Goal: Check status: Check status

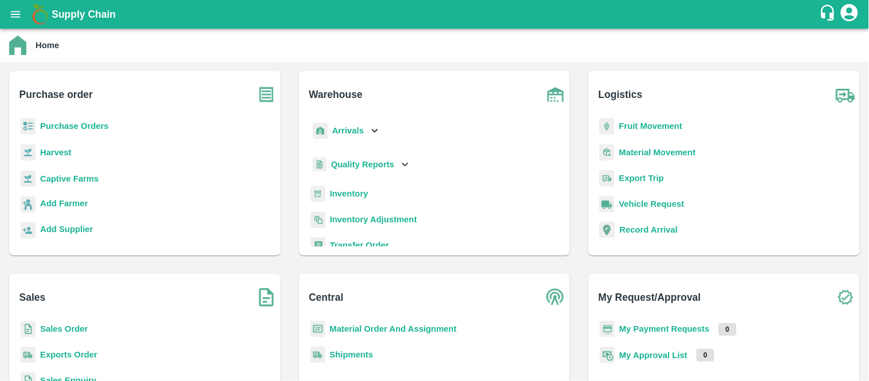
click at [11, 14] on icon "open drawer" at bounding box center [16, 14] width 10 height 6
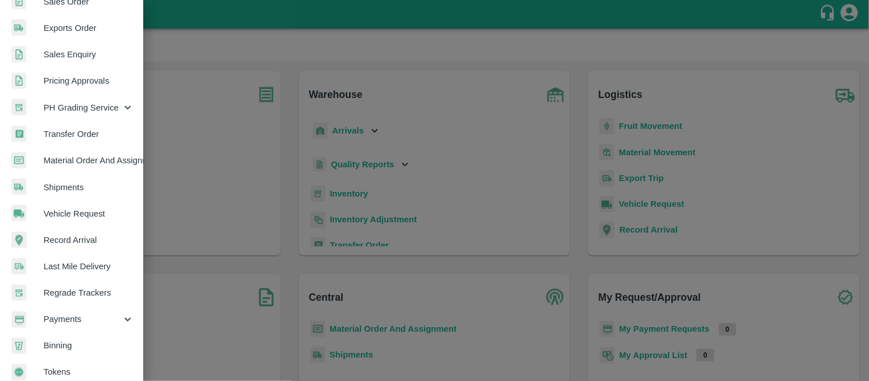
scroll to position [297, 0]
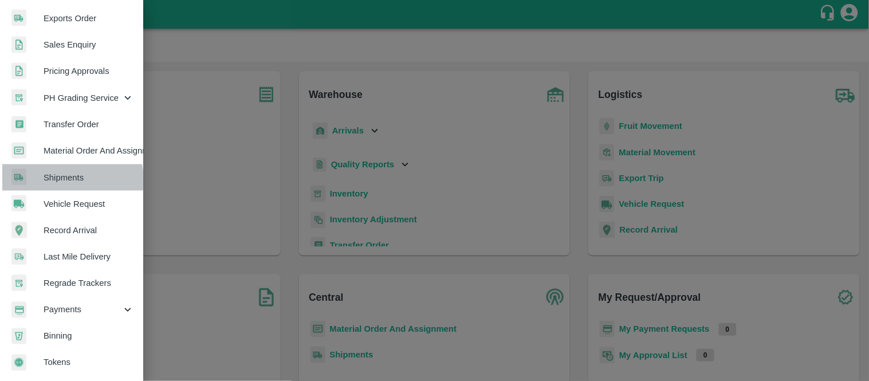
click at [70, 176] on span "Shipments" at bounding box center [89, 177] width 90 height 13
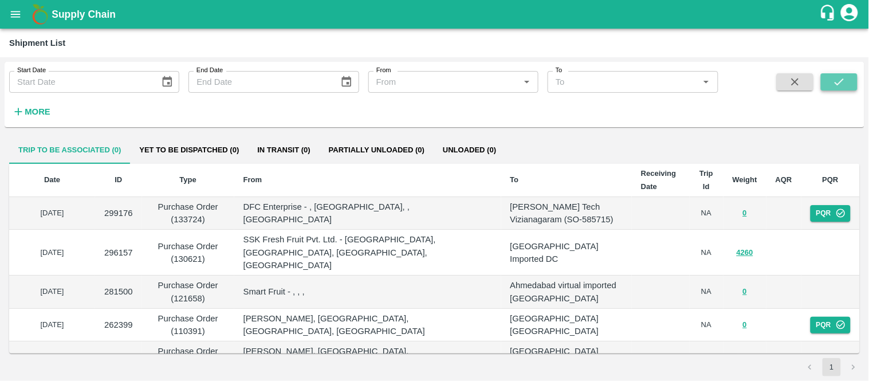
click at [840, 78] on icon "submit" at bounding box center [839, 82] width 13 height 13
click at [661, 155] on div "Trip to be associated (0) Yet to be dispatched (0) In transit (0) Partially Unl…" at bounding box center [434, 149] width 851 height 27
click at [38, 103] on button "More" at bounding box center [31, 111] width 44 height 19
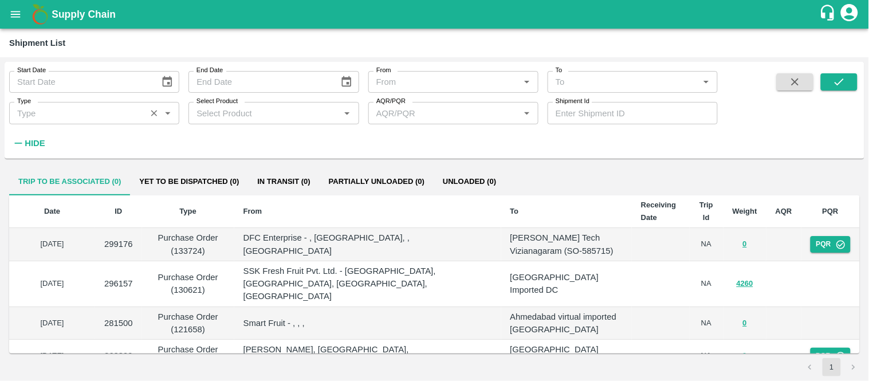
click at [98, 122] on div "Type   *" at bounding box center [94, 113] width 170 height 22
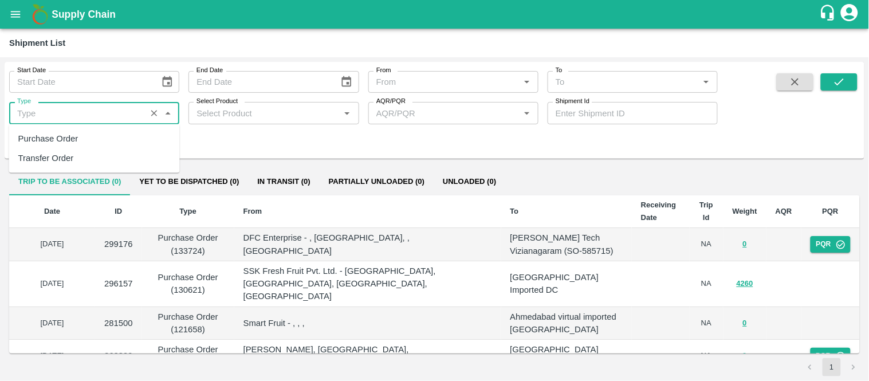
click at [70, 144] on div "Purchase Order" at bounding box center [48, 138] width 60 height 13
type input "Purchase Order"
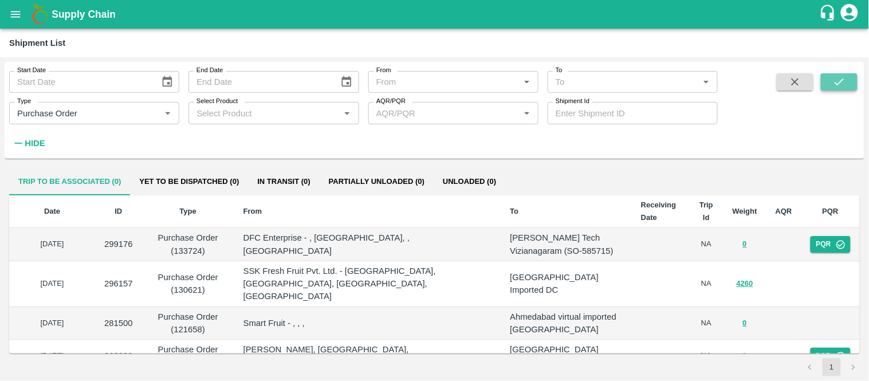
click at [843, 84] on icon "submit" at bounding box center [839, 82] width 13 height 13
